Goal: Use online tool/utility: Utilize a website feature to perform a specific function

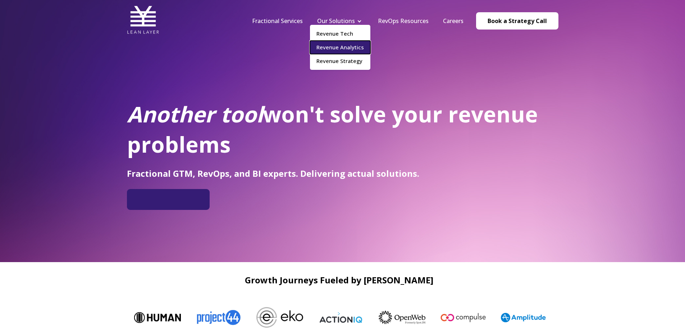
click at [335, 51] on link "Revenue Analytics" at bounding box center [340, 47] width 60 height 13
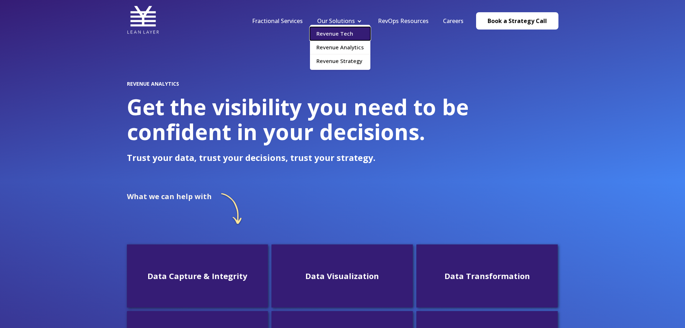
click at [343, 38] on link "Revenue Tech" at bounding box center [340, 33] width 60 height 13
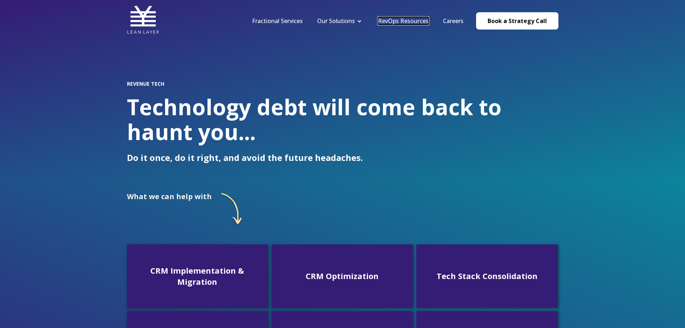
click at [405, 21] on link "RevOps Resources" at bounding box center [403, 21] width 51 height 8
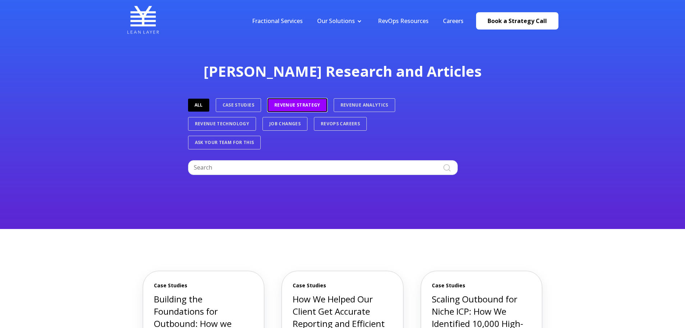
click at [299, 104] on link "Revenue Strategy" at bounding box center [298, 105] width 60 height 14
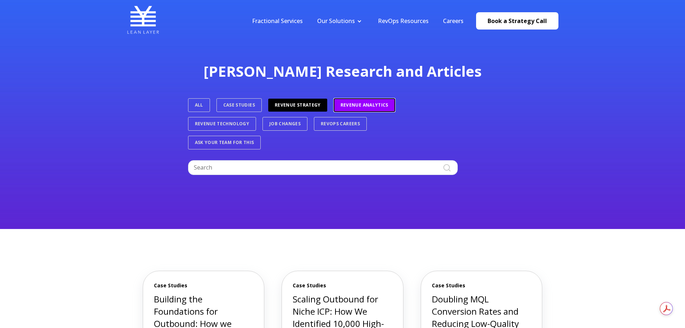
click at [360, 107] on link "Revenue Analytics" at bounding box center [365, 105] width 62 height 14
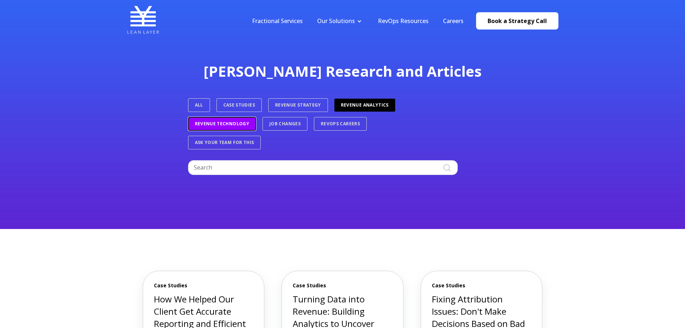
click at [241, 125] on link "Revenue Technology" at bounding box center [222, 124] width 68 height 14
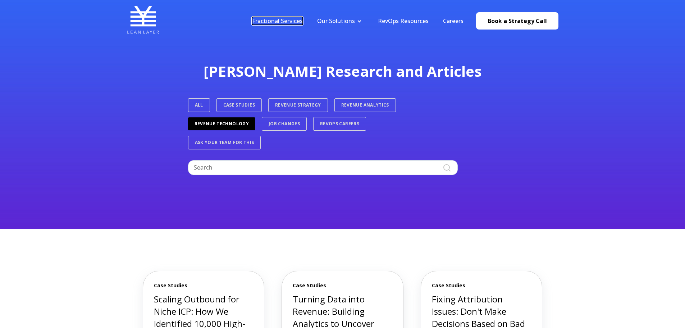
click at [295, 24] on link "Fractional Services" at bounding box center [277, 21] width 51 height 8
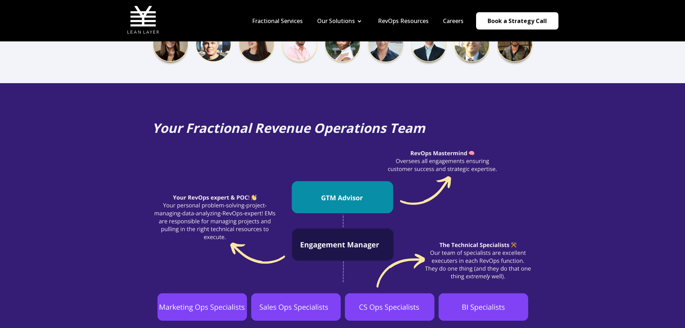
scroll to position [432, 0]
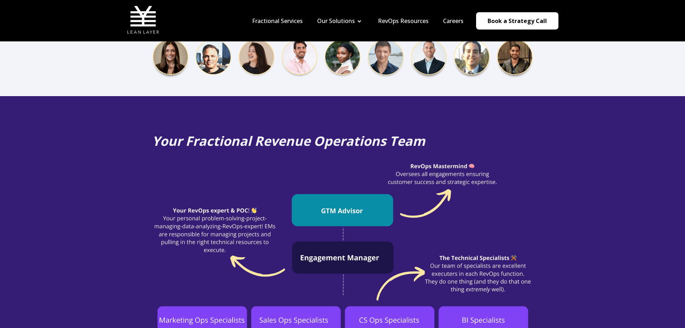
click at [297, 25] on nav "Fractional Services Our Solutions Revenue Tech Revenue Analytics Revenue Strate…" at bounding box center [402, 21] width 314 height 34
click at [299, 21] on link "Fractional Services" at bounding box center [277, 21] width 51 height 8
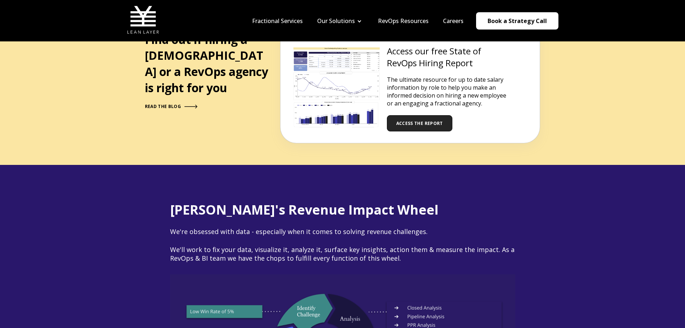
scroll to position [791, 0]
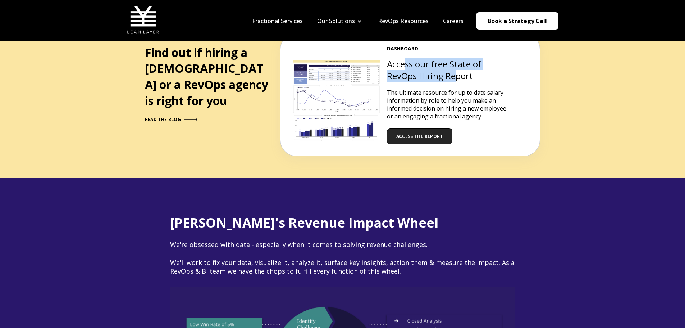
drag, startPoint x: 410, startPoint y: 49, endPoint x: 456, endPoint y: 63, distance: 48.0
click at [456, 63] on h3 "Access our free State of RevOps Hiring Report" at bounding box center [448, 70] width 122 height 24
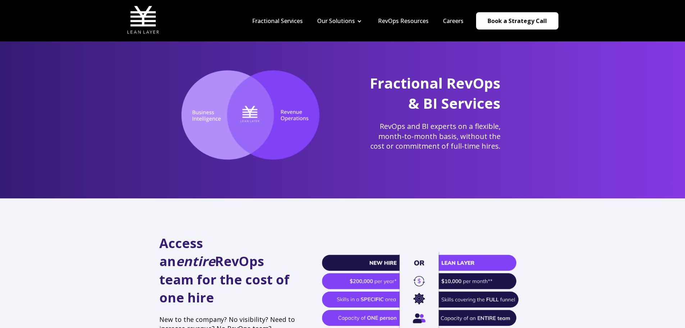
scroll to position [0, 0]
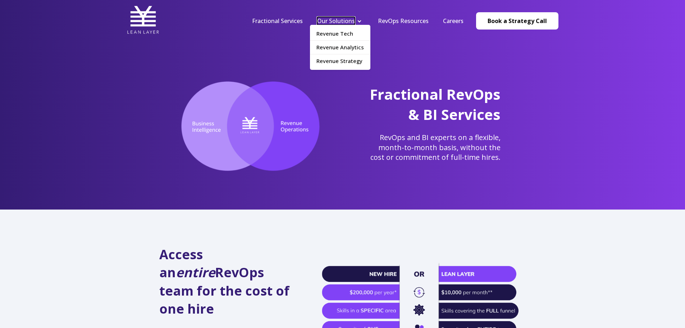
click at [336, 19] on link "Our Solutions" at bounding box center [336, 21] width 38 height 8
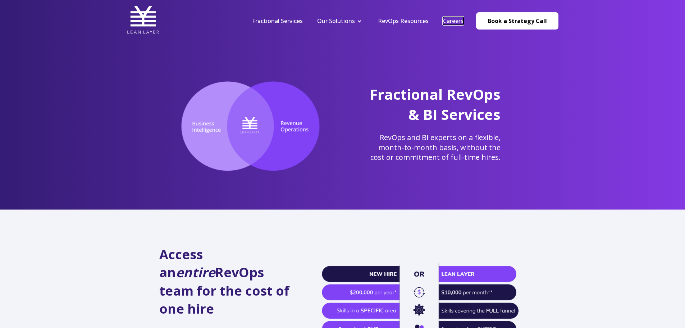
click at [460, 23] on link "Careers" at bounding box center [453, 21] width 21 height 8
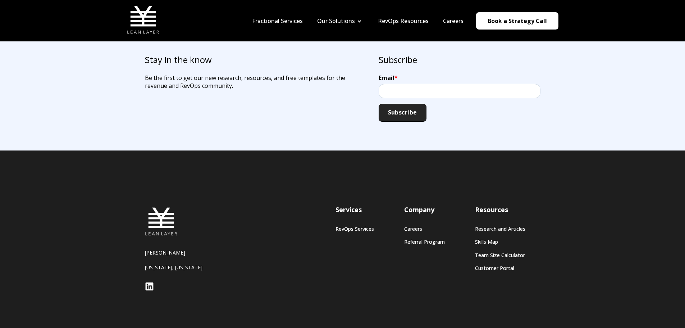
scroll to position [707, 0]
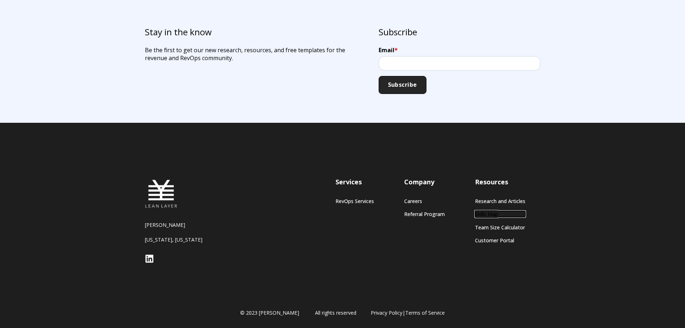
click at [494, 215] on link "Skills Map" at bounding box center [500, 214] width 50 height 6
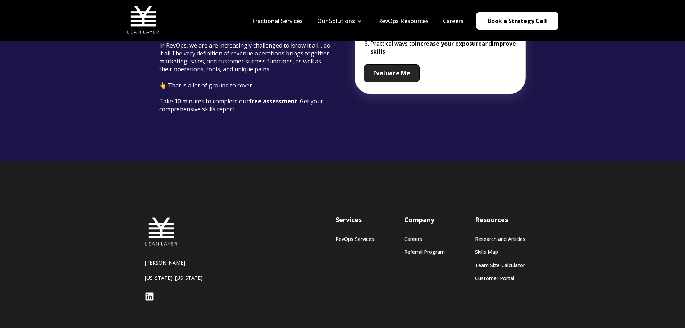
scroll to position [172, 0]
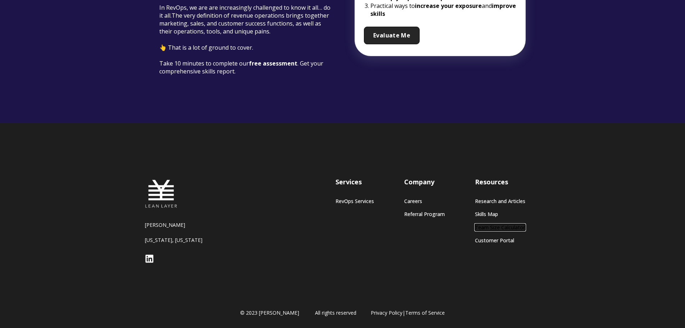
click at [496, 229] on link "Team Size Calculator" at bounding box center [500, 227] width 50 height 6
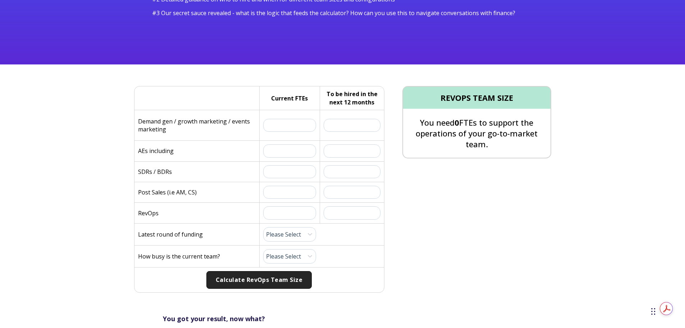
scroll to position [144, 0]
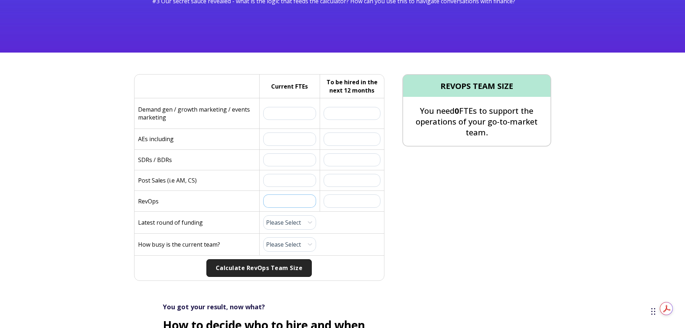
click at [312, 205] on input "text" at bounding box center [289, 200] width 53 height 13
type input "1"
click at [353, 201] on input "text" at bounding box center [352, 200] width 57 height 13
type input "1"
click at [280, 180] on input "text" at bounding box center [289, 180] width 53 height 13
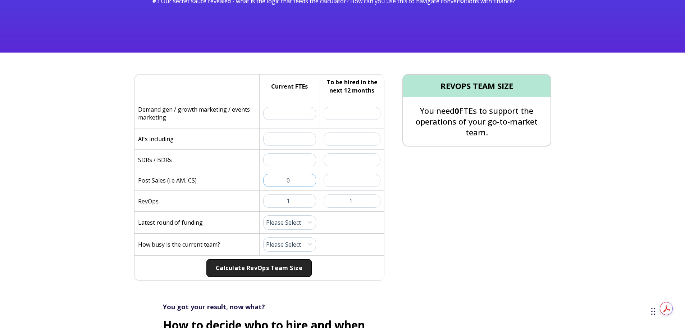
type input "0"
click at [344, 188] on div "To be hired in the next 12 months:" at bounding box center [350, 180] width 61 height 20
click at [342, 183] on input "text" at bounding box center [352, 180] width 57 height 13
type input "0"
click at [297, 163] on input "text" at bounding box center [289, 159] width 53 height 13
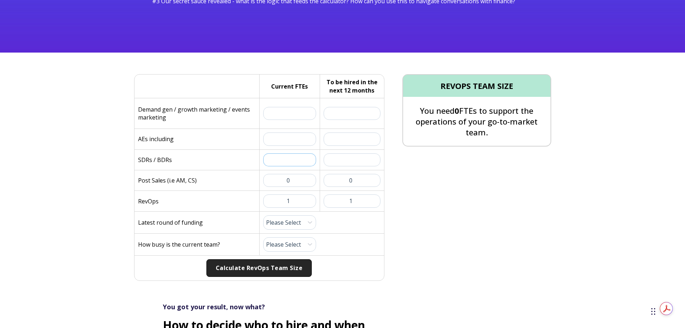
click at [302, 157] on input "text" at bounding box center [289, 159] width 53 height 13
click at [301, 119] on input "text" at bounding box center [289, 113] width 53 height 13
type input "2"
click at [304, 137] on input "text" at bounding box center [289, 138] width 53 height 13
type input "6"
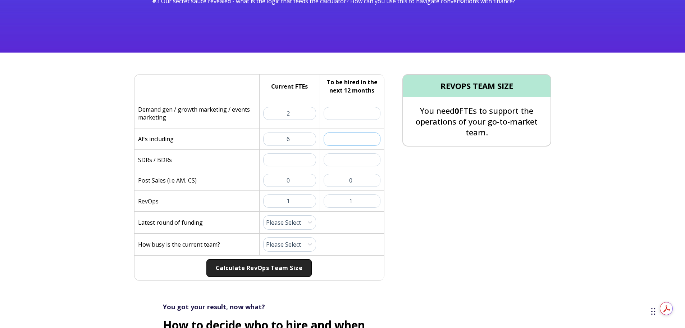
click at [353, 138] on input "text" at bounding box center [352, 138] width 57 height 13
click at [298, 161] on input "text" at bounding box center [289, 159] width 53 height 13
type input "15"
click at [359, 159] on input "text" at bounding box center [352, 159] width 57 height 13
type input "1"
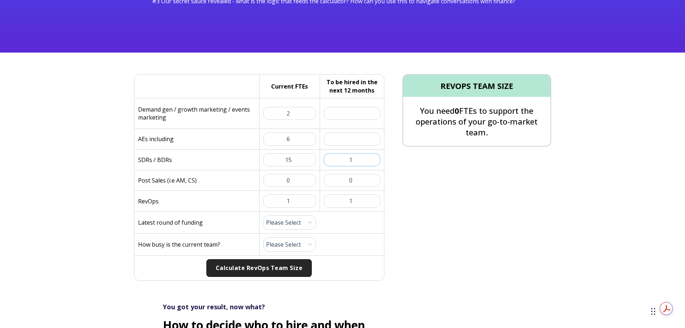
drag, startPoint x: 364, startPoint y: 160, endPoint x: 337, endPoint y: 161, distance: 27.0
click at [337, 161] on input "1" at bounding box center [352, 159] width 57 height 13
drag, startPoint x: 295, startPoint y: 159, endPoint x: 278, endPoint y: 161, distance: 16.7
click at [278, 161] on input "15" at bounding box center [289, 159] width 53 height 13
type input "11"
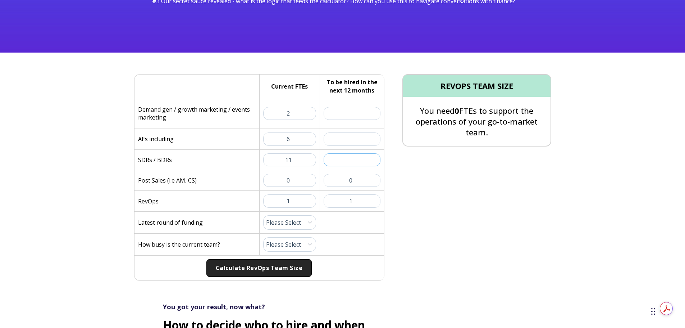
click at [359, 160] on input "text" at bounding box center [352, 159] width 57 height 13
type input "5"
click at [355, 140] on input "text" at bounding box center [352, 138] width 57 height 13
drag, startPoint x: 313, startPoint y: 140, endPoint x: 285, endPoint y: 140, distance: 27.7
click at [285, 140] on input "6" at bounding box center [289, 138] width 53 height 13
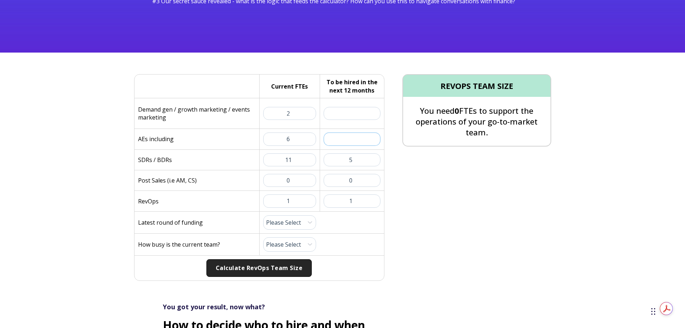
click at [343, 140] on input "text" at bounding box center [352, 138] width 57 height 13
type input "9"
click at [360, 112] on input "text" at bounding box center [352, 113] width 57 height 13
drag, startPoint x: 296, startPoint y: 114, endPoint x: 263, endPoint y: 113, distance: 32.8
click at [263, 113] on input "2" at bounding box center [289, 113] width 53 height 13
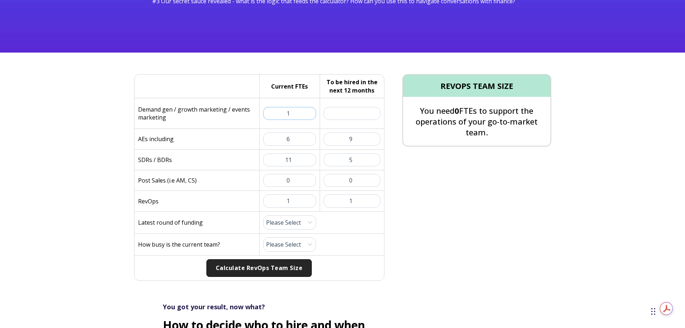
type input "1"
click at [342, 109] on input "text" at bounding box center [352, 113] width 57 height 13
type input "1"
click at [283, 271] on button "Calculate RevOps Team Size" at bounding box center [258, 268] width 105 height 18
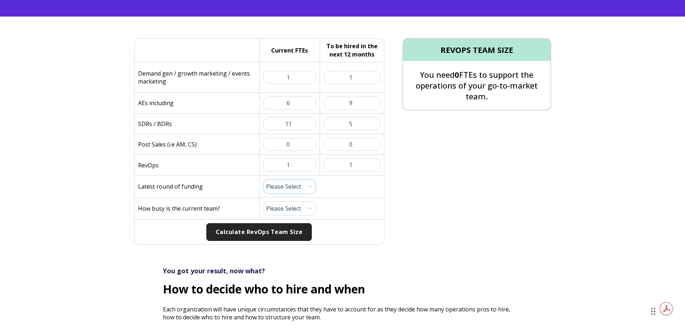
click at [288, 187] on select "Please Select Pre-Seed Seed Series A Series B Series C Late Stage" at bounding box center [289, 186] width 53 height 14
select select "late-stage"
click at [263, 179] on select "Please Select Pre-Seed Seed Series A Series B Series C Late Stage" at bounding box center [289, 186] width 53 height 14
click at [287, 209] on select "Please Select 1 (Plenty of Bandwidth) 2 3 4 5 6 7 8 9 10 (Totally Underwater)" at bounding box center [289, 208] width 53 height 14
select select "10"
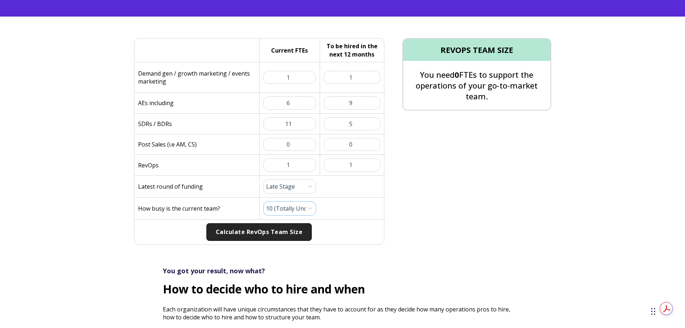
click at [263, 201] on select "Please Select 1 (Plenty of Bandwidth) 2 3 4 5 6 7 8 9 10 (Totally Underwater)" at bounding box center [289, 208] width 53 height 14
click at [292, 236] on button "Calculate RevOps Team Size" at bounding box center [258, 232] width 105 height 18
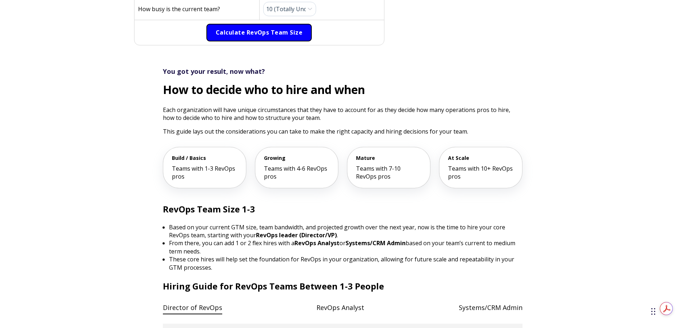
scroll to position [396, 0]
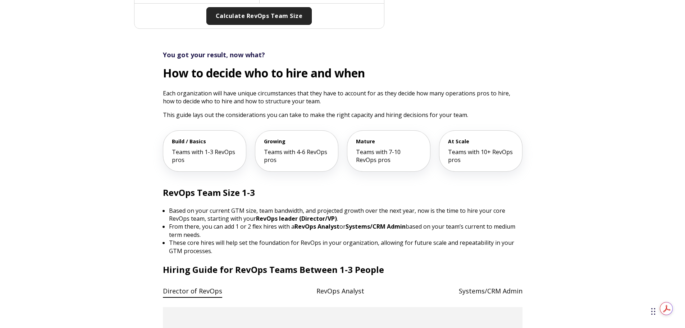
drag, startPoint x: 191, startPoint y: 209, endPoint x: 521, endPoint y: 235, distance: 330.5
click at [521, 235] on ul "Based on your current GTM size, team bandwidth, and projected growth over the n…" at bounding box center [343, 230] width 360 height 48
click at [489, 230] on span "based on your team’s current to medium term needs." at bounding box center [342, 230] width 346 height 16
drag, startPoint x: 415, startPoint y: 224, endPoint x: 370, endPoint y: 235, distance: 46.6
click at [370, 235] on li "From there, you can add 1 or 2 flex hires with a RevOps Analyst or Systems/CRM …" at bounding box center [345, 230] width 353 height 16
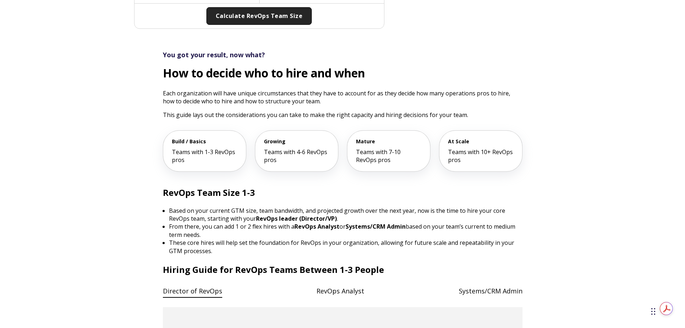
click at [353, 236] on li "From there, you can add 1 or 2 flex hires with a RevOps Analyst or Systems/CRM …" at bounding box center [345, 230] width 353 height 16
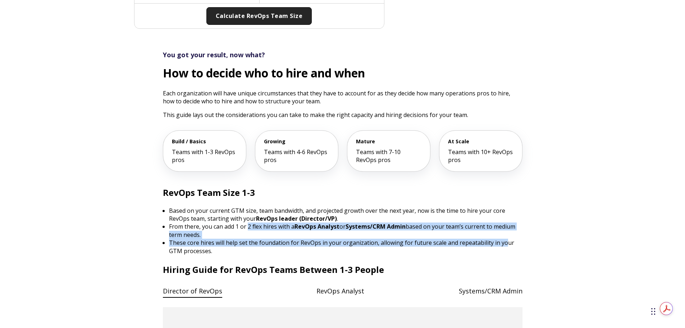
drag, startPoint x: 248, startPoint y: 224, endPoint x: 500, endPoint y: 241, distance: 252.7
click at [501, 241] on ul "Based on your current GTM size, team bandwidth, and projected growth over the n…" at bounding box center [343, 230] width 360 height 48
click at [298, 244] on span "These core hires will help set the foundation for RevOps in your organization, …" at bounding box center [341, 247] width 345 height 16
click at [215, 243] on span "These core hires will help set the foundation for RevOps in your organization, …" at bounding box center [341, 247] width 345 height 16
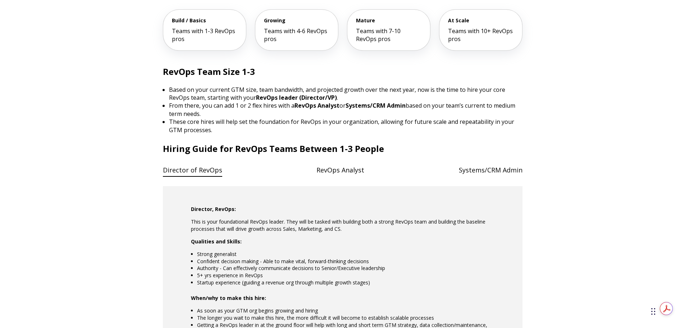
scroll to position [540, 0]
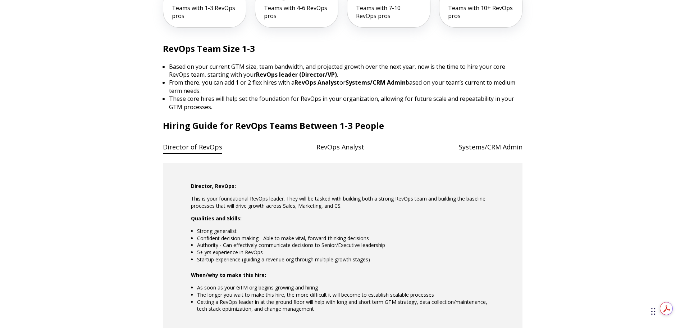
click at [347, 145] on h4 "RevOps Analyst" at bounding box center [341, 147] width 48 height 15
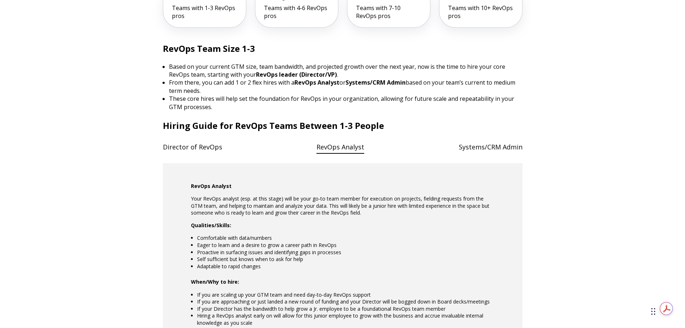
click at [212, 148] on h4 "Director of RevOps" at bounding box center [192, 147] width 59 height 15
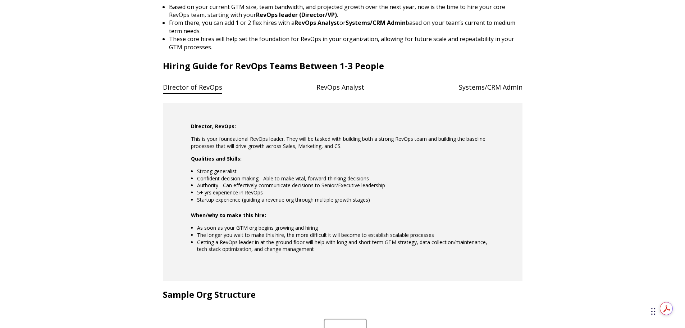
scroll to position [612, 0]
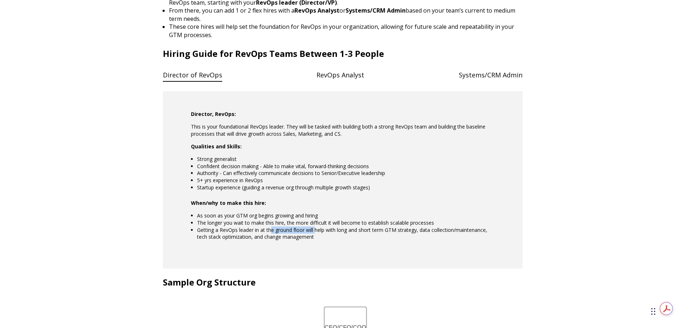
drag, startPoint x: 273, startPoint y: 226, endPoint x: 317, endPoint y: 231, distance: 44.5
click at [317, 231] on li "Getting a RevOps leader in at the ground floor will help with long and short te…" at bounding box center [345, 233] width 297 height 14
click at [329, 237] on li "Getting a RevOps leader in at the ground floor will help with long and short te…" at bounding box center [345, 233] width 297 height 14
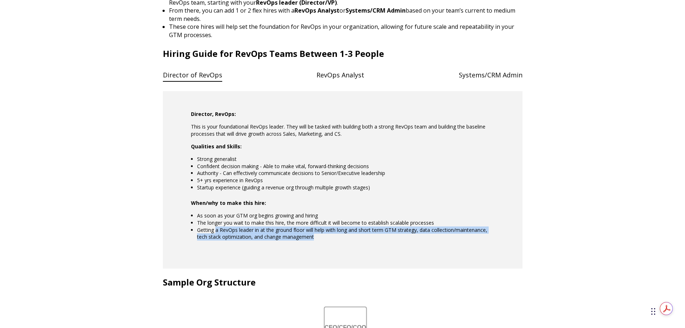
drag, startPoint x: 215, startPoint y: 230, endPoint x: 379, endPoint y: 239, distance: 164.0
click at [392, 237] on li "Getting a RevOps leader in at the ground floor will help with long and short te…" at bounding box center [345, 233] width 297 height 14
click at [362, 240] on div "Director, RevOps: This is your foundational RevOps leader. They will be tasked …" at bounding box center [343, 179] width 360 height 177
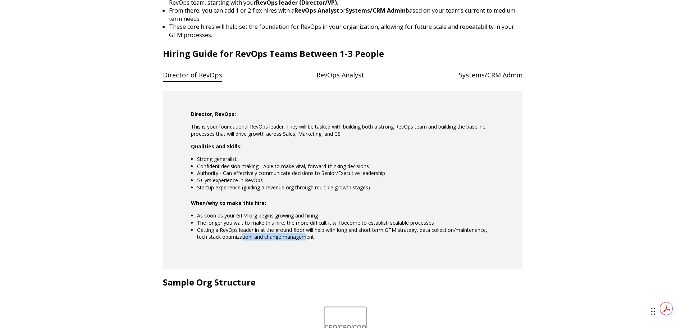
drag, startPoint x: 243, startPoint y: 240, endPoint x: 305, endPoint y: 233, distance: 62.6
click at [305, 233] on li "Getting a RevOps leader in at the ground floor will help with long and short te…" at bounding box center [345, 233] width 297 height 14
click at [356, 75] on h4 "RevOps Analyst" at bounding box center [341, 75] width 48 height 15
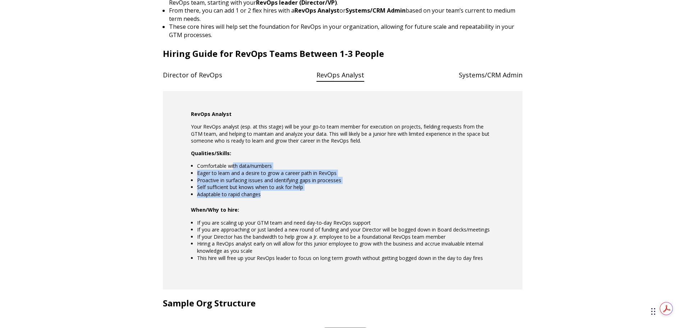
drag, startPoint x: 233, startPoint y: 168, endPoint x: 366, endPoint y: 197, distance: 135.6
click at [366, 197] on ul "Comfortable with data/numbers Eager to learn and a desire to grow a career path…" at bounding box center [343, 179] width 304 height 35
click at [366, 197] on li "Adaptable to rapid changes" at bounding box center [345, 194] width 297 height 7
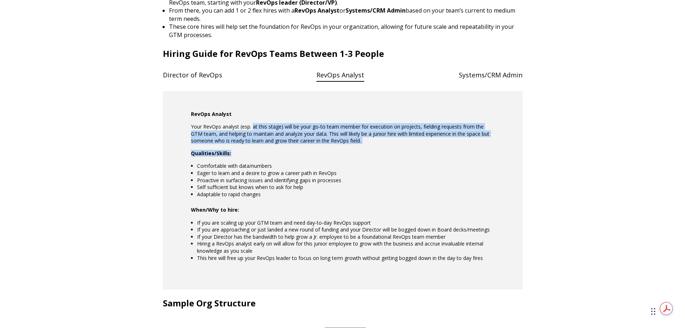
drag, startPoint x: 258, startPoint y: 126, endPoint x: 481, endPoint y: 145, distance: 223.5
click at [481, 145] on div "RevOps Analyst Your RevOps analyst (esp. at this stage) will be your go-to team…" at bounding box center [343, 185] width 304 height 151
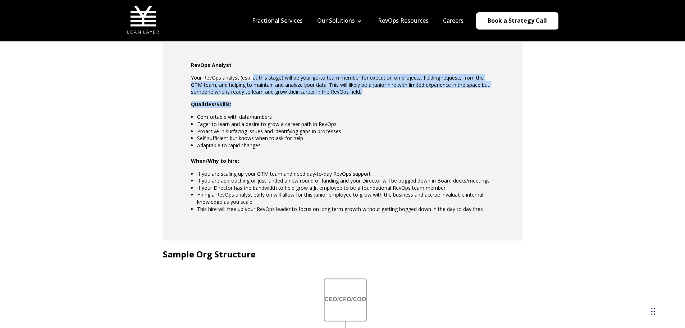
scroll to position [648, 0]
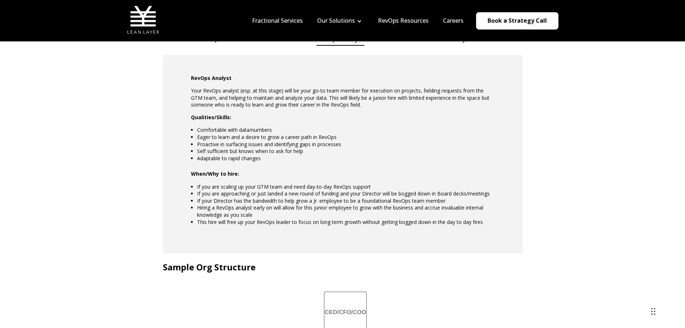
click at [456, 151] on li "Self sufficient but knows when to ask for help" at bounding box center [345, 150] width 297 height 7
drag, startPoint x: 217, startPoint y: 106, endPoint x: 379, endPoint y: 125, distance: 162.6
click at [379, 115] on div "RevOps Analyst Your RevOps analyst (esp. at this stage) will be your go-to team…" at bounding box center [343, 149] width 304 height 151
click at [370, 179] on div "RevOps Analyst Your RevOps analyst (esp. at this stage) will be your go-to team…" at bounding box center [343, 149] width 304 height 151
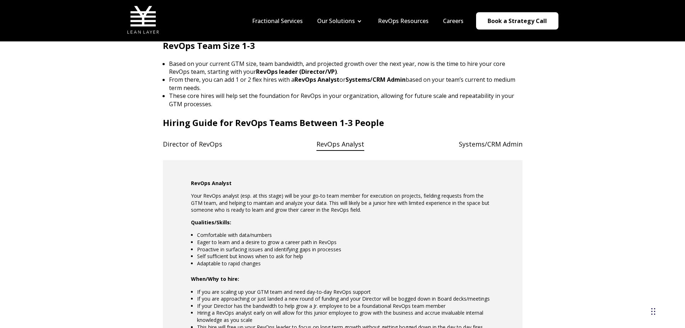
scroll to position [540, 0]
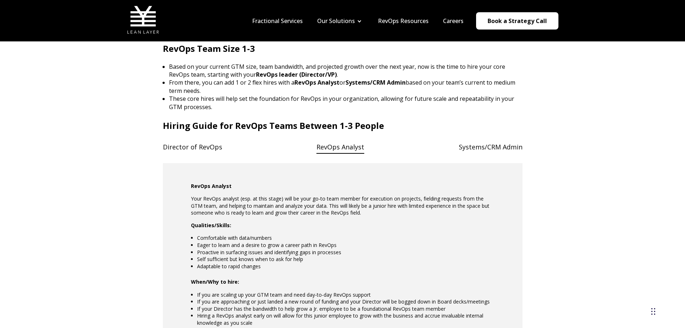
click at [495, 145] on h4 "Systems/CRM Admin" at bounding box center [491, 147] width 64 height 15
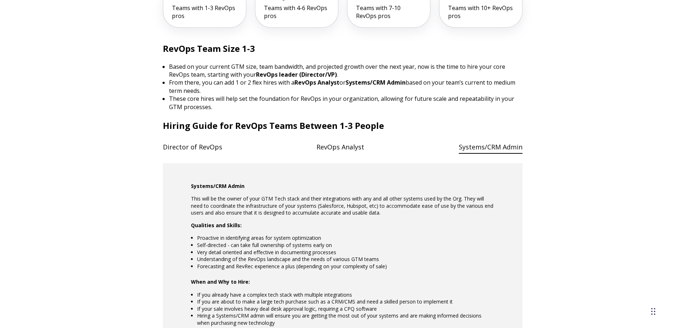
click at [341, 151] on h4 "RevOps Analyst" at bounding box center [341, 147] width 48 height 15
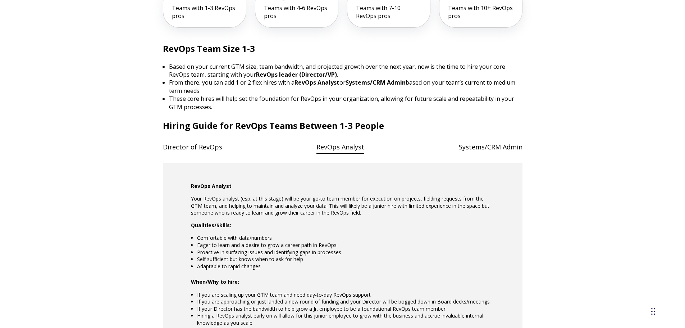
click at [485, 148] on h4 "Systems/CRM Admin" at bounding box center [491, 147] width 64 height 15
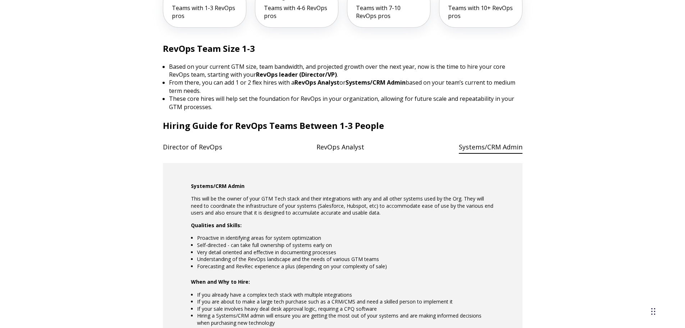
click at [348, 147] on h4 "RevOps Analyst" at bounding box center [341, 147] width 48 height 15
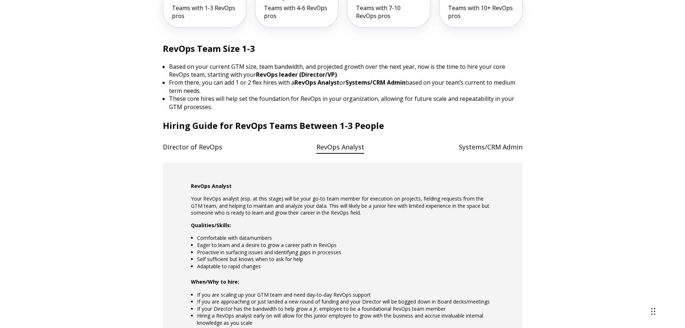
click at [188, 150] on h4 "Director of RevOps" at bounding box center [192, 147] width 59 height 15
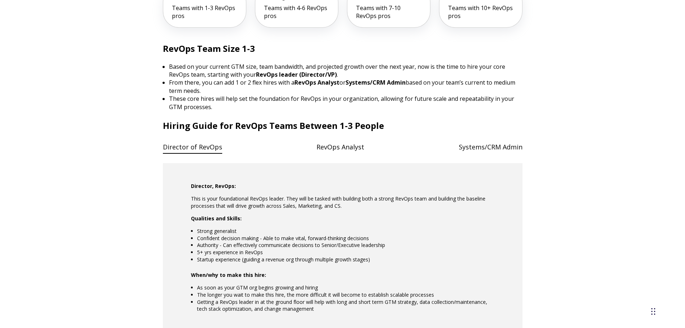
drag, startPoint x: 331, startPoint y: 144, endPoint x: 387, endPoint y: 144, distance: 56.5
click at [331, 144] on h4 "RevOps Analyst" at bounding box center [341, 147] width 48 height 15
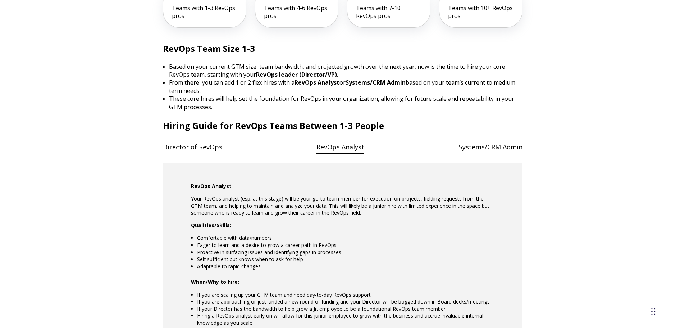
click at [455, 147] on ul "Director of RevOps RevOps Analyst Systems/CRM Admin" at bounding box center [343, 147] width 360 height 15
click at [474, 147] on h4 "Systems/CRM Admin" at bounding box center [491, 147] width 64 height 15
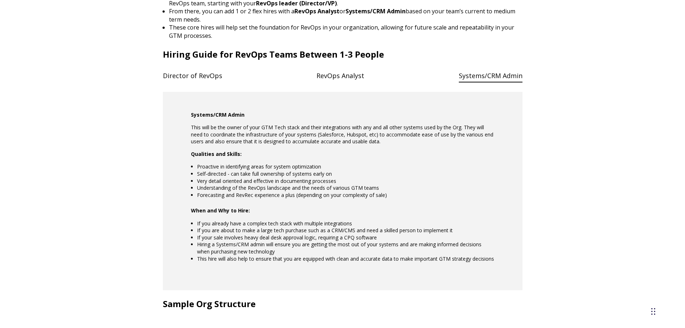
scroll to position [612, 0]
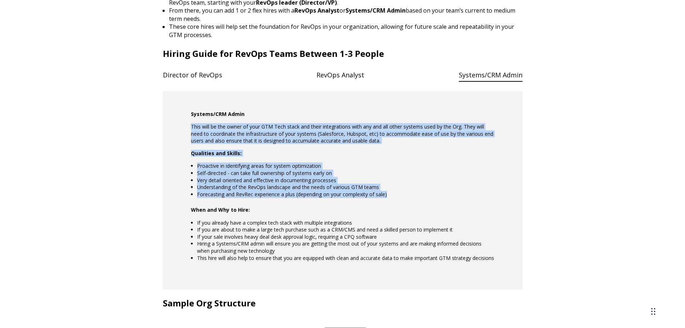
drag, startPoint x: 264, startPoint y: 117, endPoint x: 423, endPoint y: 192, distance: 175.7
click at [423, 192] on div "Systems/CRM Admin This will be the owner of your GTM Tech stack and their integ…" at bounding box center [343, 185] width 304 height 151
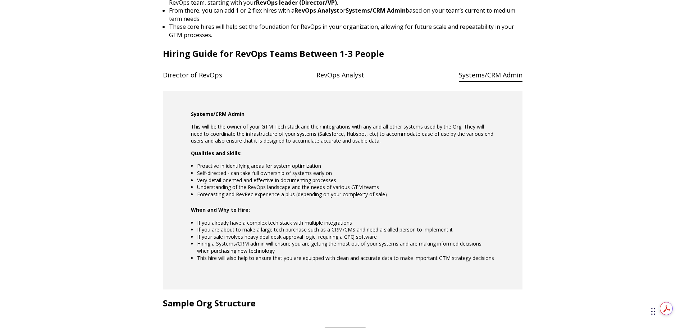
click at [409, 210] on p "When and Why to Hire:" at bounding box center [343, 209] width 304 height 7
